Goal: Task Accomplishment & Management: Manage account settings

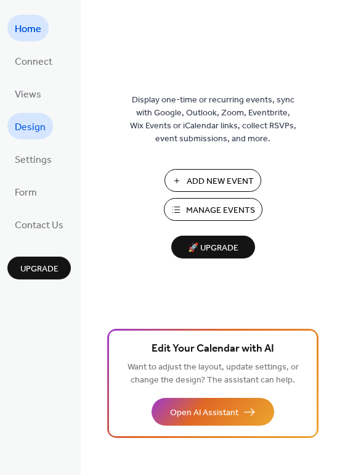
click at [39, 125] on span "Design" at bounding box center [30, 127] width 31 height 19
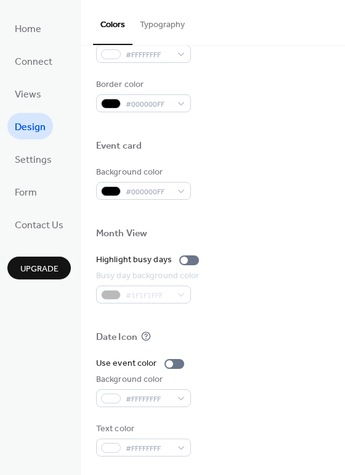
scroll to position [528, 0]
click at [188, 262] on div at bounding box center [189, 260] width 20 height 10
click at [191, 262] on div at bounding box center [194, 260] width 7 height 7
click at [50, 160] on span "Settings" at bounding box center [33, 160] width 37 height 19
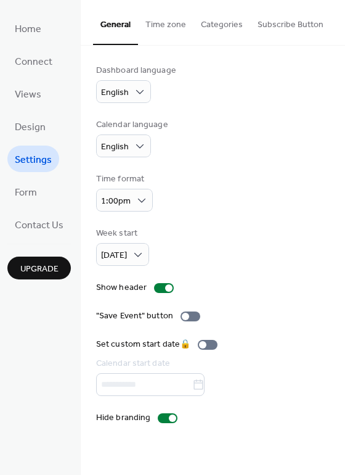
click at [305, 26] on button "Subscribe Button" at bounding box center [290, 22] width 81 height 44
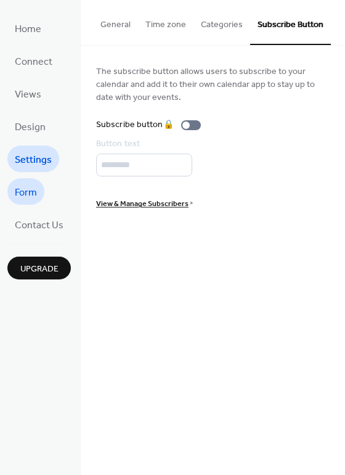
click at [34, 188] on span "Form" at bounding box center [26, 192] width 22 height 19
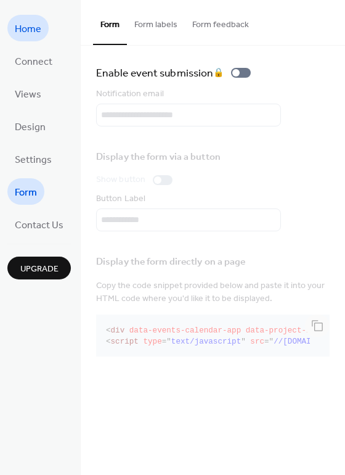
click at [31, 33] on span "Home" at bounding box center [28, 29] width 27 height 19
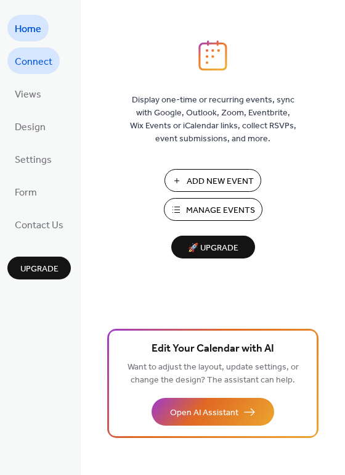
click at [33, 49] on link "Connect" at bounding box center [33, 60] width 52 height 27
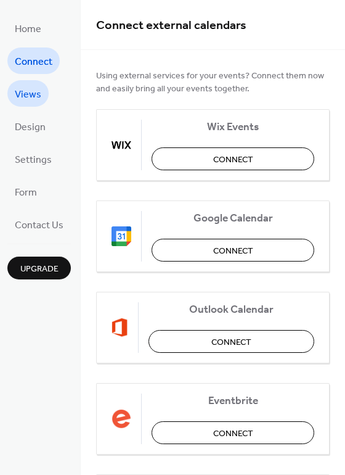
click at [38, 89] on span "Views" at bounding box center [28, 94] width 27 height 19
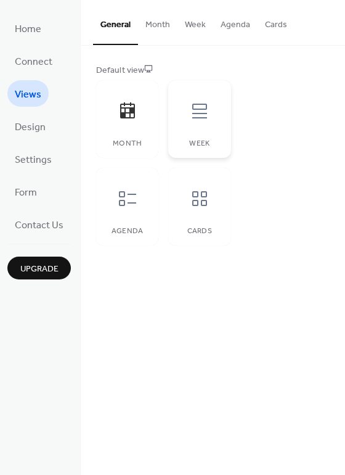
click at [185, 130] on div "Week" at bounding box center [199, 119] width 62 height 78
click at [142, 186] on div at bounding box center [127, 198] width 37 height 37
click at [189, 210] on div at bounding box center [199, 198] width 37 height 37
click at [118, 218] on div "Agenda" at bounding box center [127, 207] width 62 height 78
click at [126, 125] on div at bounding box center [127, 111] width 37 height 37
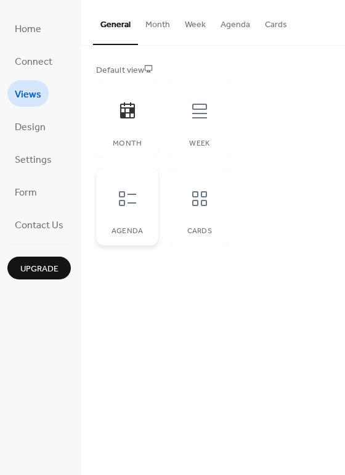
click at [128, 188] on div at bounding box center [127, 198] width 37 height 37
click at [184, 191] on div at bounding box center [199, 198] width 37 height 37
click at [136, 204] on icon at bounding box center [128, 199] width 20 height 20
click at [36, 129] on span "Design" at bounding box center [30, 127] width 31 height 19
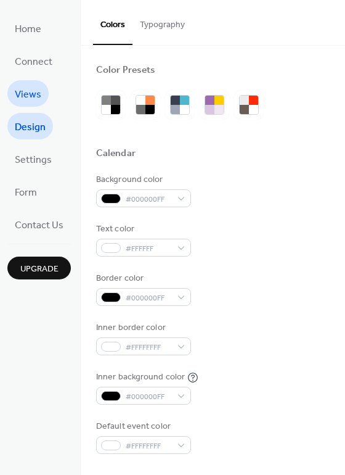
click at [38, 88] on span "Views" at bounding box center [28, 94] width 27 height 19
